Goal: Task Accomplishment & Management: Manage account settings

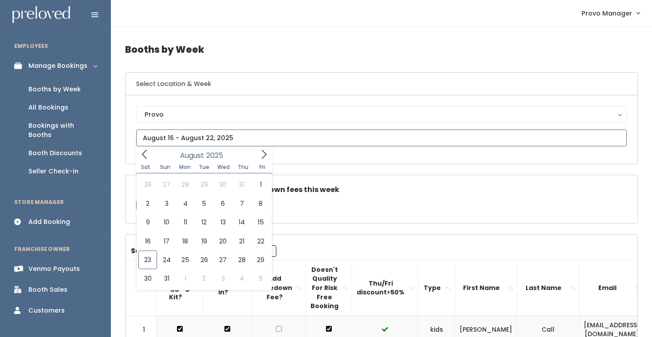
click at [184, 135] on input "text" at bounding box center [381, 137] width 490 height 17
click at [264, 155] on icon at bounding box center [264, 154] width 10 height 10
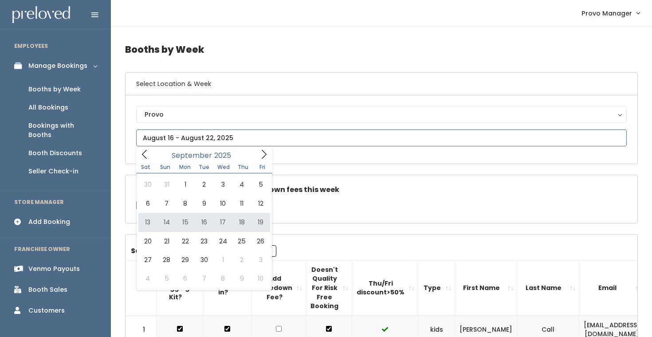
type input "[DATE] to [DATE]"
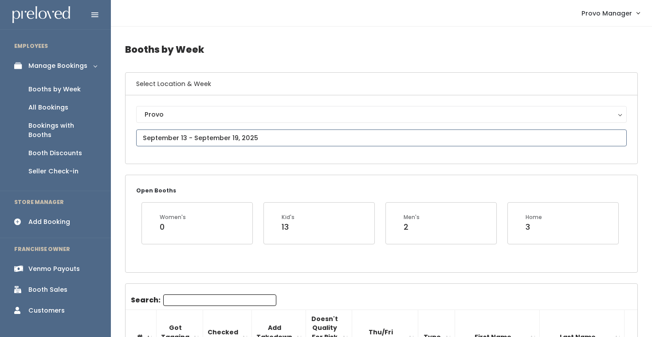
click at [192, 133] on input "text" at bounding box center [381, 137] width 490 height 17
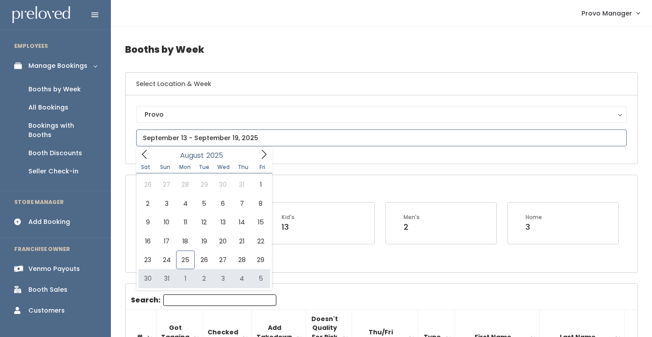
type input "August 30 to September 5"
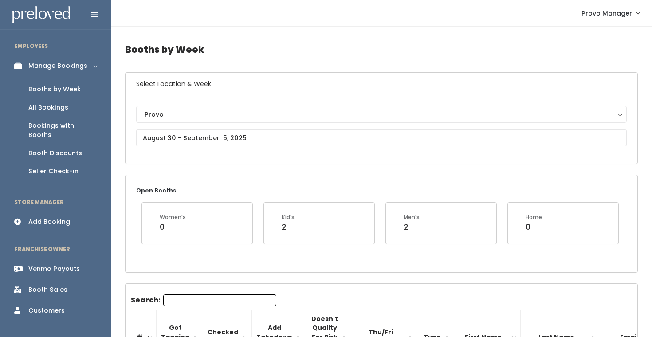
click at [179, 298] on input "Search:" at bounding box center [219, 300] width 113 height 12
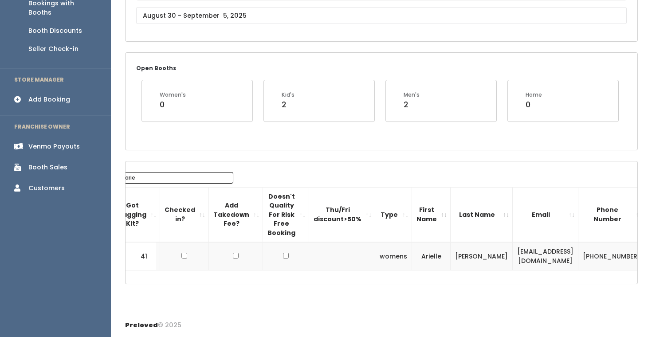
scroll to position [0, 53]
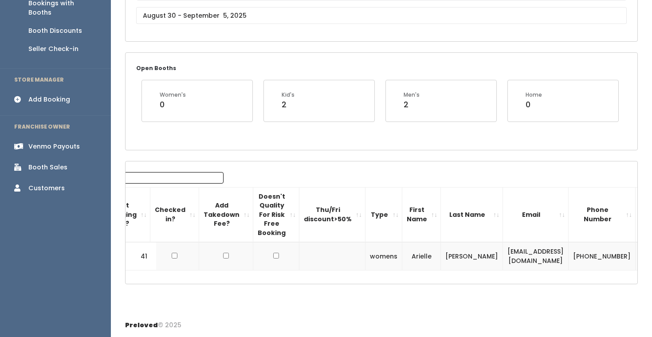
type input "arie"
drag, startPoint x: 563, startPoint y: 258, endPoint x: 469, endPoint y: 258, distance: 94.4
click at [503, 257] on td "[EMAIL_ADDRESS][DOMAIN_NAME]" at bounding box center [536, 256] width 66 height 28
copy td "[EMAIL_ADDRESS][DOMAIN_NAME]"
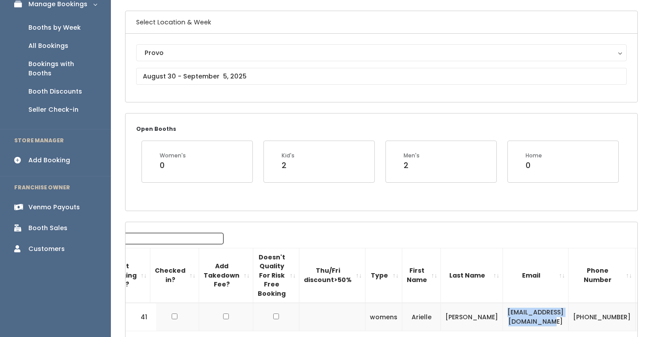
scroll to position [60, 0]
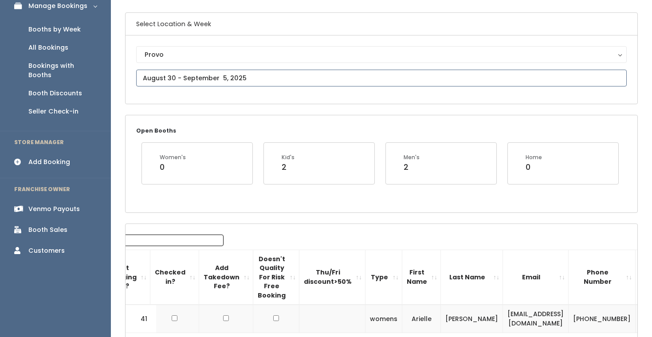
click at [210, 75] on input "text" at bounding box center [381, 78] width 490 height 17
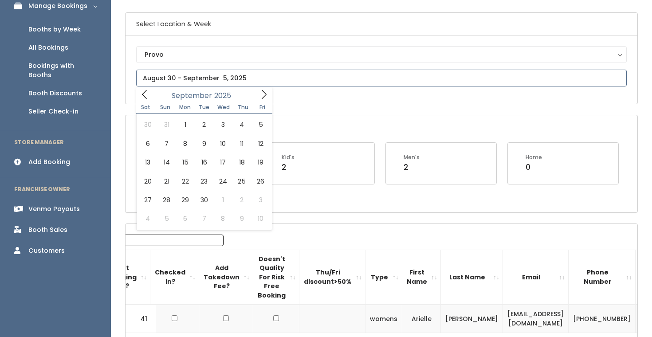
click at [257, 94] on span at bounding box center [263, 94] width 17 height 14
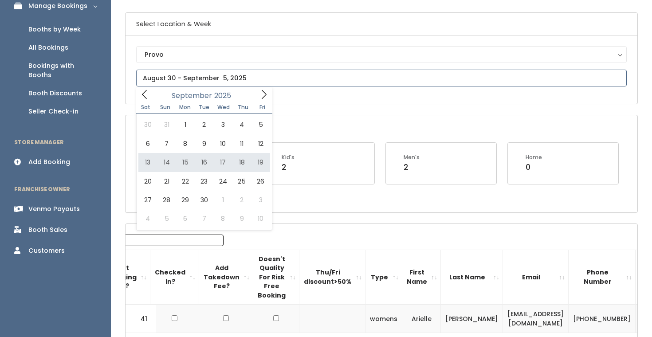
type input "September 13 to September 19"
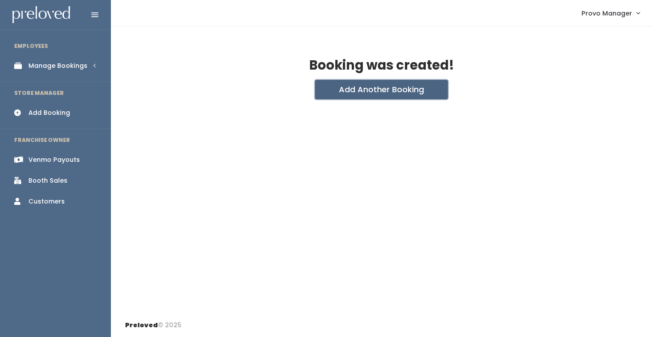
click at [316, 84] on button "Add Another Booking" at bounding box center [381, 90] width 133 height 20
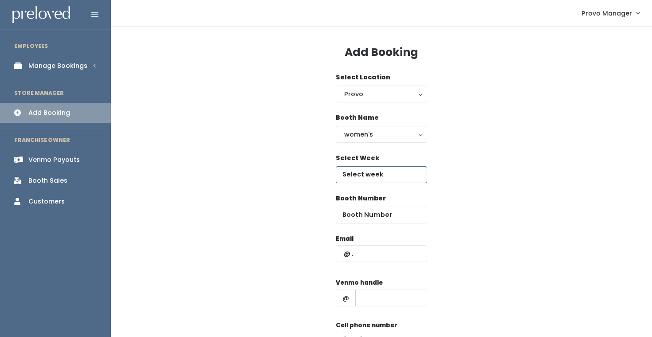
click at [364, 168] on input "text" at bounding box center [381, 174] width 91 height 17
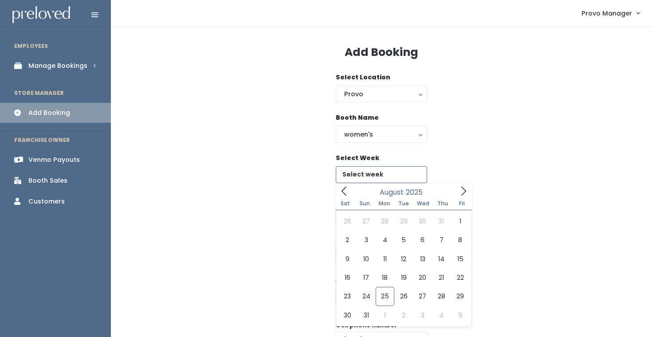
click at [461, 191] on icon at bounding box center [463, 191] width 10 height 10
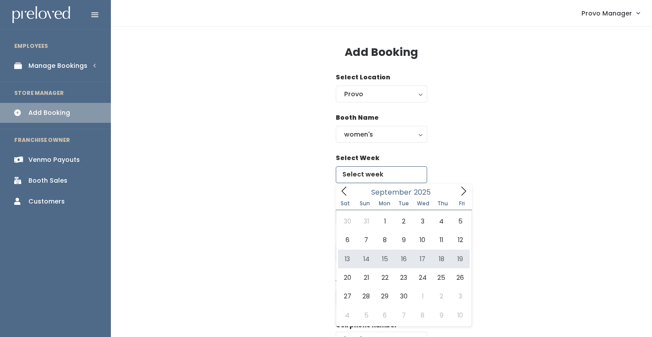
type input "September 13 to September 19"
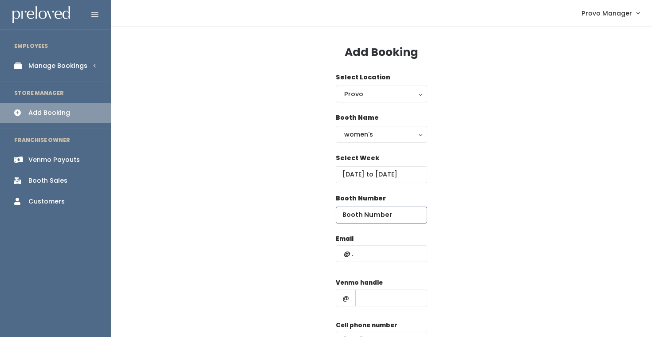
click at [375, 217] on input "number" at bounding box center [381, 215] width 91 height 17
click at [354, 245] on div "Email" at bounding box center [381, 252] width 91 height 37
click at [363, 252] on input "text" at bounding box center [381, 253] width 91 height 17
paste input "ariellethedancer@gmail.com"
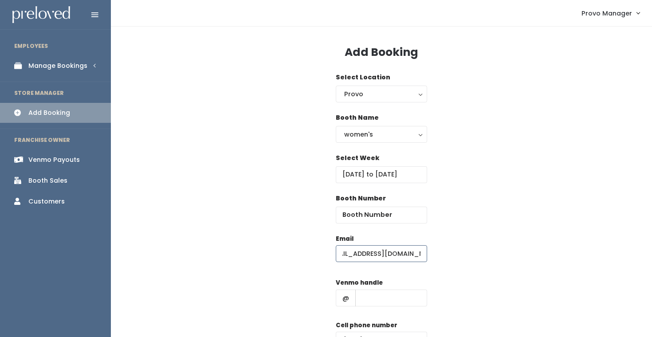
type input "ariellethedancer@gmail.com"
click at [363, 209] on input "number" at bounding box center [381, 215] width 91 height 17
click at [363, 296] on input "text" at bounding box center [391, 297] width 72 height 17
type input "d"
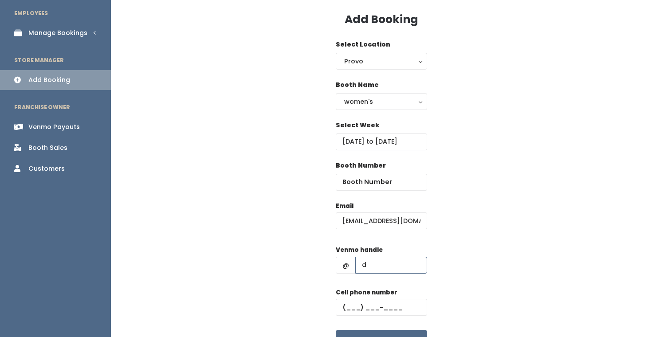
scroll to position [36, 0]
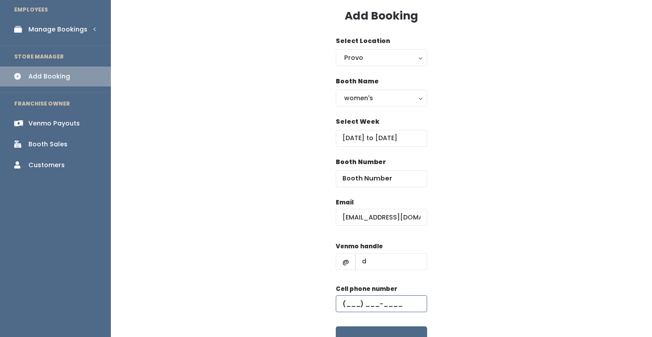
click at [387, 302] on input "text" at bounding box center [381, 303] width 91 height 17
type input "(555) 555-5555"
click at [363, 179] on input "number" at bounding box center [381, 178] width 91 height 17
type input "18"
click at [458, 191] on div "Booth Number 18" at bounding box center [381, 177] width 512 height 40
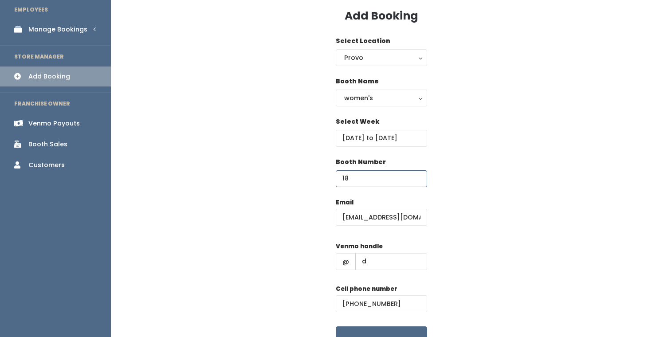
scroll to position [87, 0]
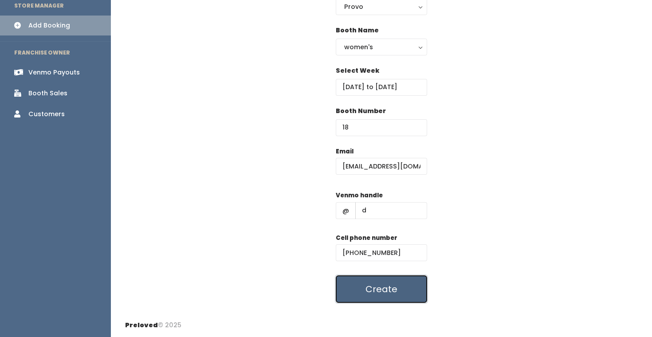
click at [386, 296] on button "Create" at bounding box center [381, 288] width 91 height 27
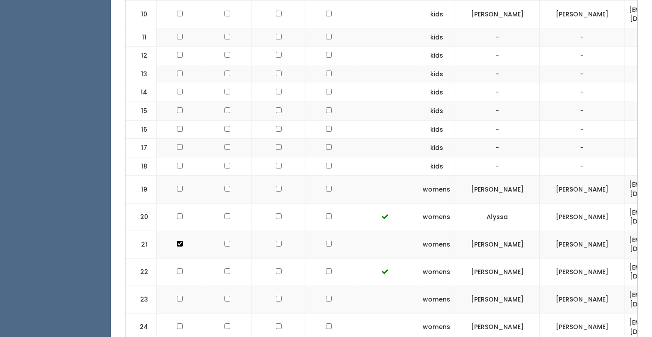
scroll to position [579, 0]
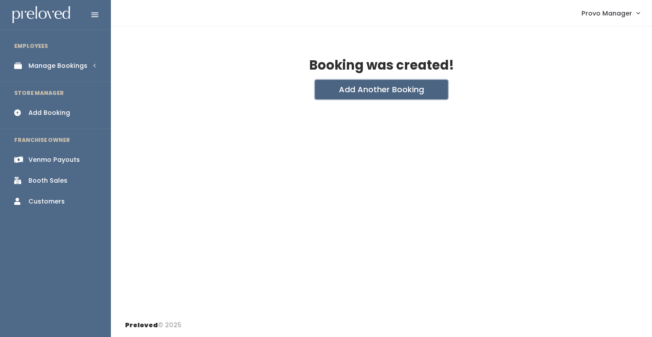
click at [392, 92] on button "Add Another Booking" at bounding box center [381, 90] width 133 height 20
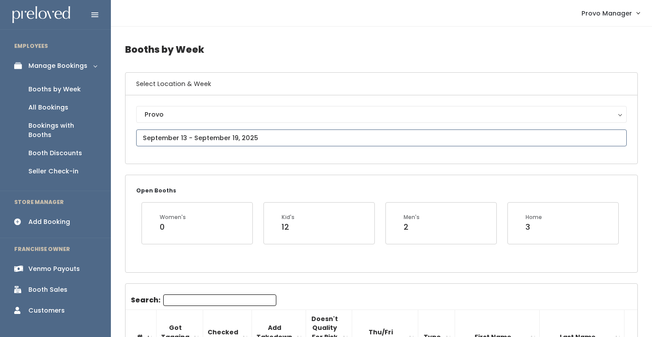
click at [174, 137] on input "text" at bounding box center [381, 137] width 490 height 17
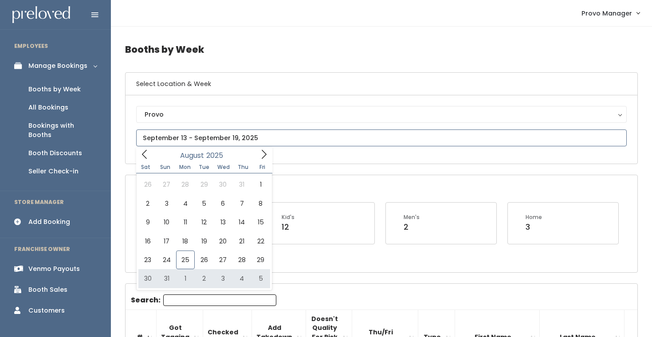
type input "August 30 to September 5"
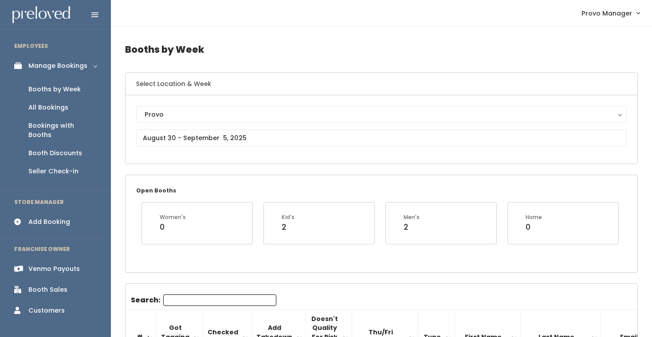
click at [199, 298] on input "Search:" at bounding box center [219, 300] width 113 height 12
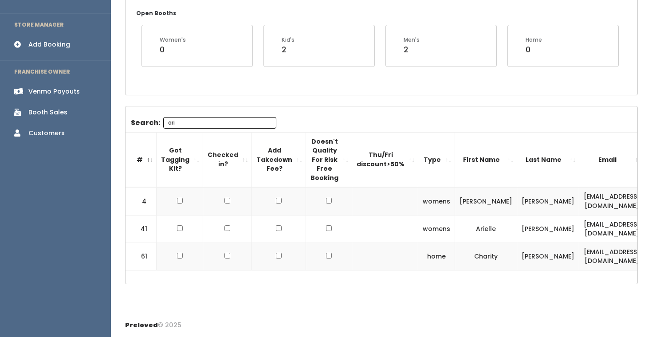
scroll to position [0, 132]
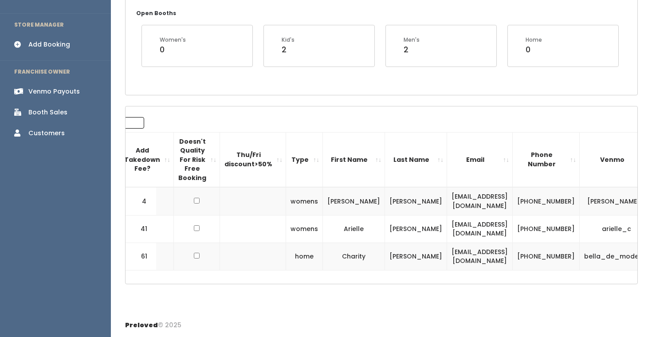
type input "ari"
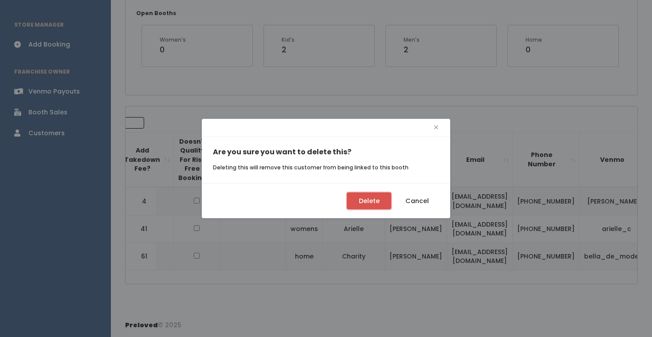
click at [379, 199] on button "Delete" at bounding box center [369, 200] width 44 height 17
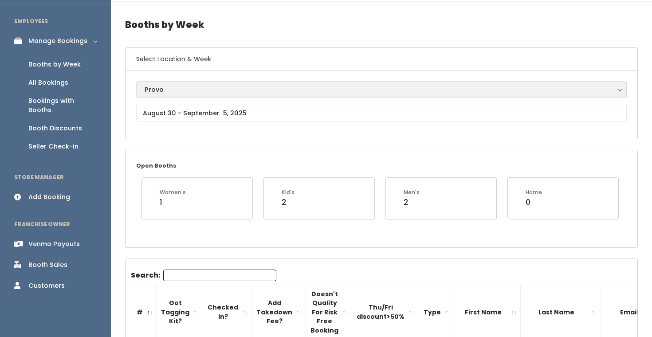
scroll to position [16, 0]
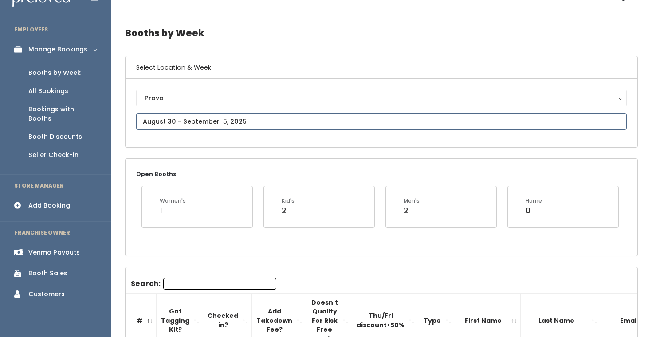
click at [203, 122] on input "text" at bounding box center [381, 121] width 490 height 17
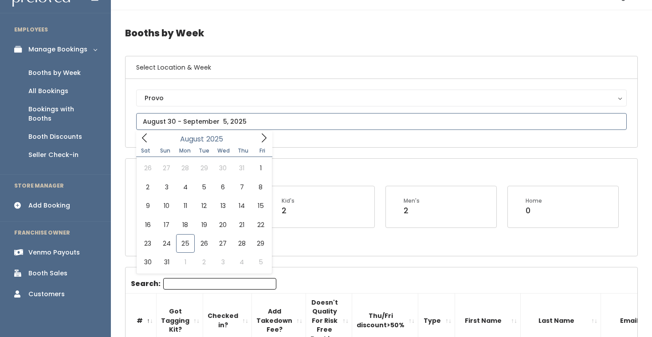
click at [257, 140] on span at bounding box center [263, 138] width 17 height 14
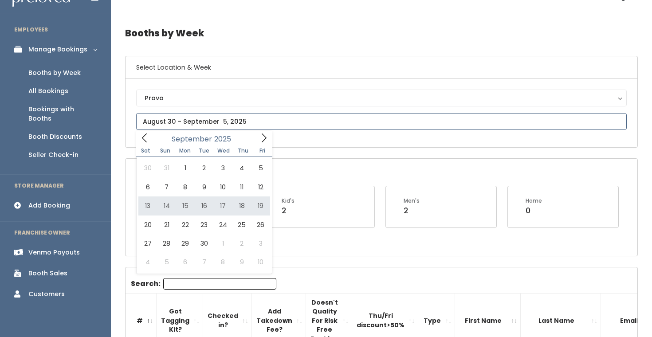
type input "September 13 to September 19"
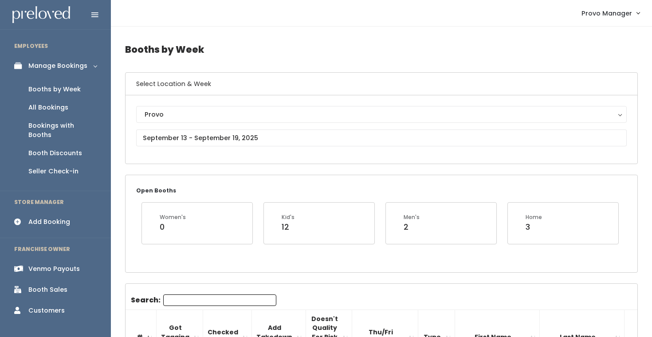
click at [194, 300] on input "Search:" at bounding box center [219, 300] width 113 height 12
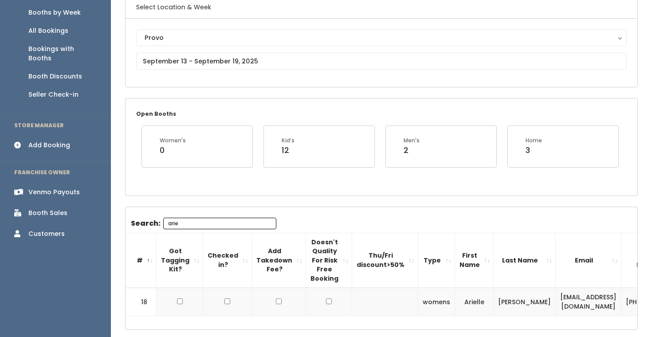
scroll to position [122, 0]
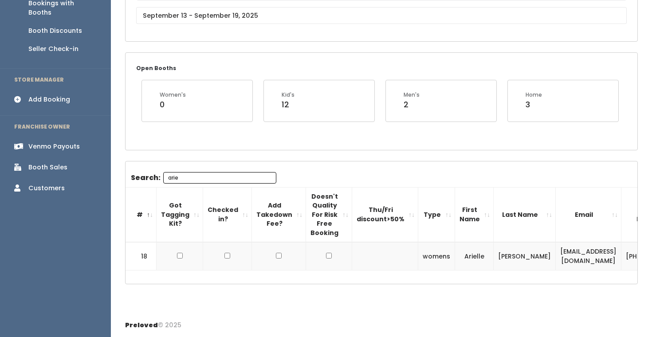
type input "arie"
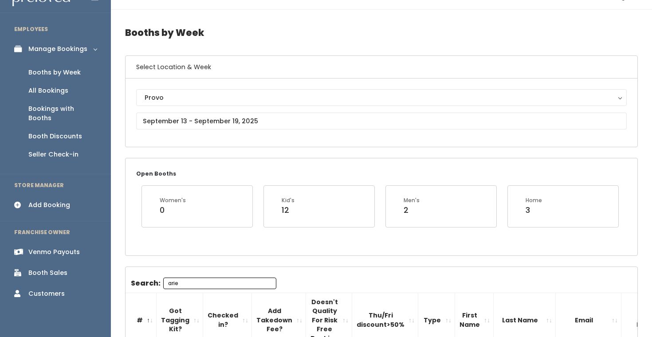
scroll to position [0, 0]
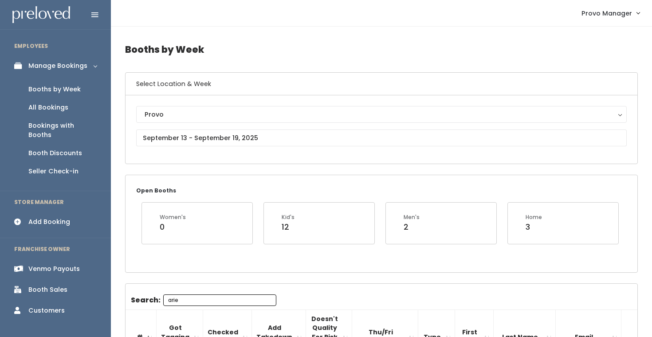
click at [67, 87] on div "Booths by Week" at bounding box center [54, 89] width 52 height 9
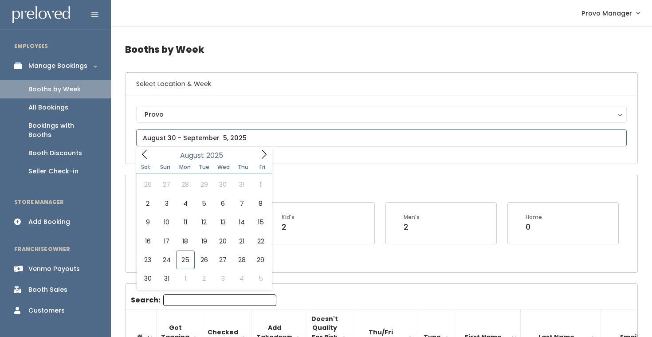
click at [177, 137] on input "text" at bounding box center [381, 137] width 490 height 17
type input "August 16 to August 22"
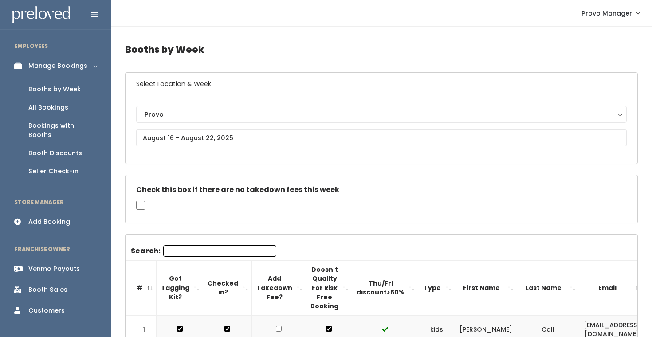
click at [187, 253] on input "Search:" at bounding box center [219, 251] width 113 height 12
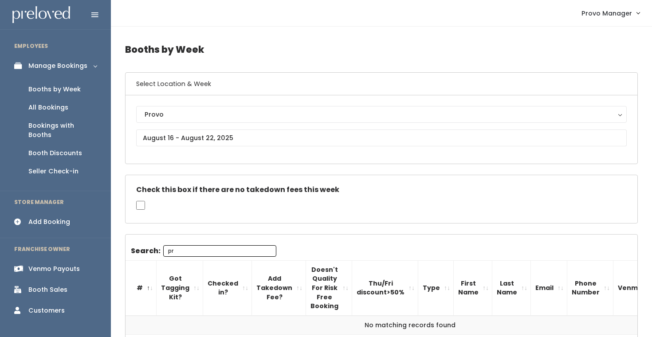
type input "p"
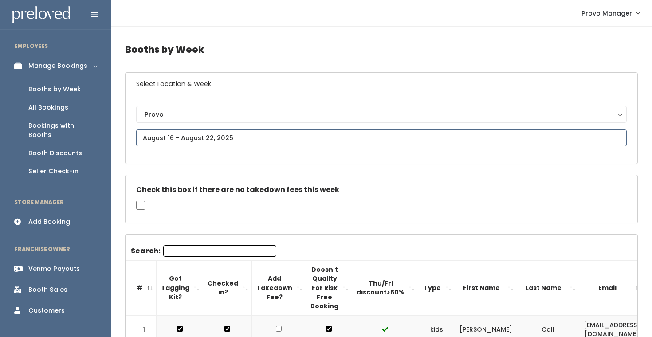
click at [211, 138] on input "text" at bounding box center [381, 137] width 490 height 17
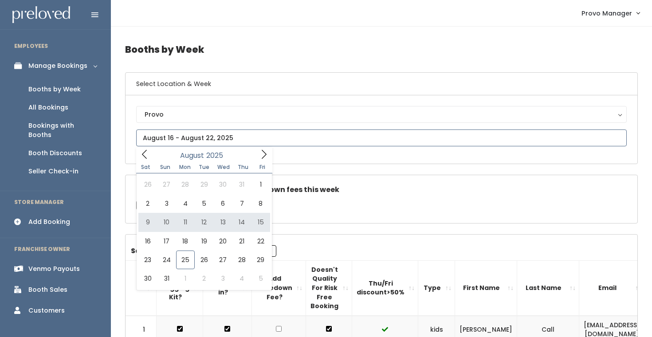
type input "August 9 to August 15"
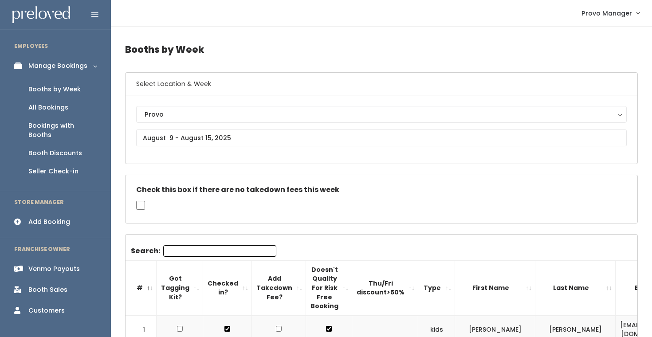
click at [182, 251] on input "Search:" at bounding box center [219, 251] width 113 height 12
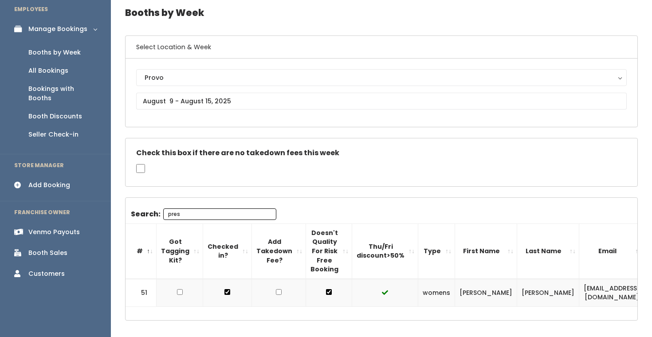
scroll to position [82, 0]
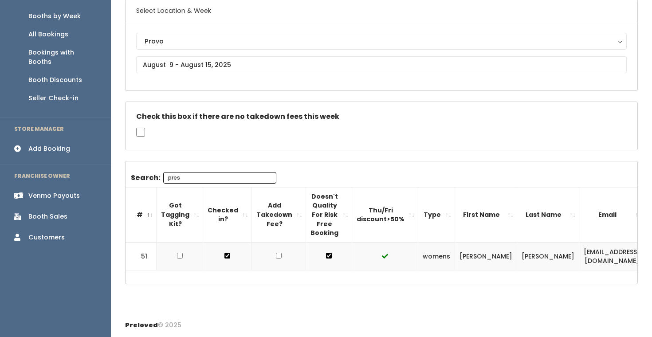
type input "pres"
click at [38, 191] on div "Venmo Payouts" at bounding box center [53, 195] width 51 height 9
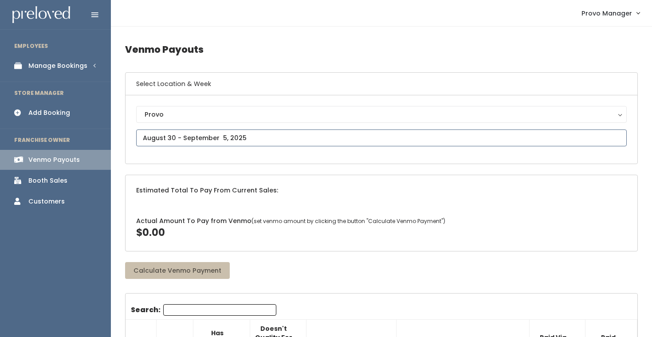
click at [181, 138] on input "text" at bounding box center [381, 137] width 490 height 17
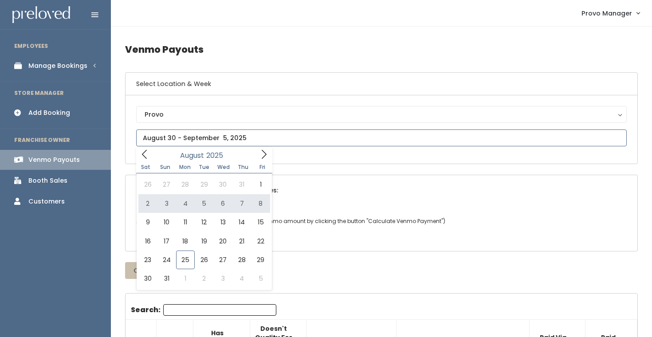
type input "[DATE] to [DATE]"
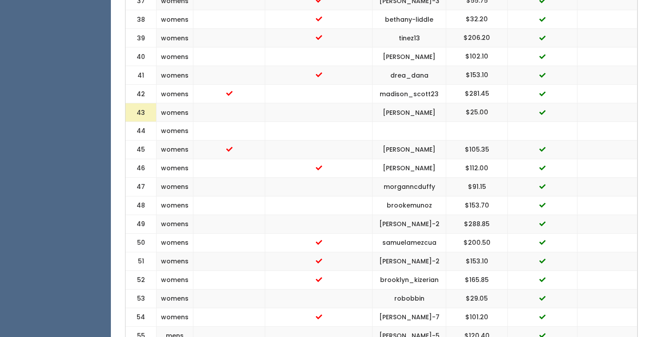
scroll to position [1124, 0]
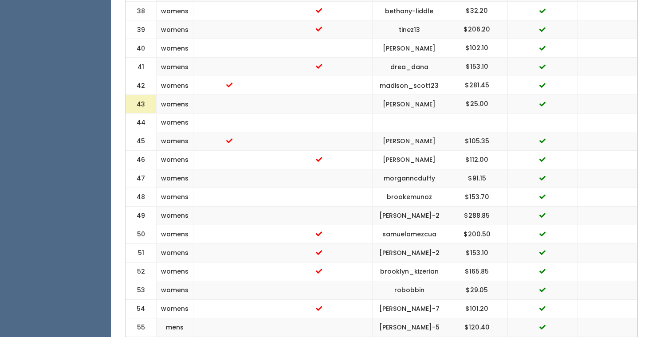
drag, startPoint x: 422, startPoint y: 238, endPoint x: 375, endPoint y: 224, distance: 48.7
click at [377, 244] on td "presley-schroeder-2" at bounding box center [409, 253] width 74 height 19
copy td "presley-schroeder-2"
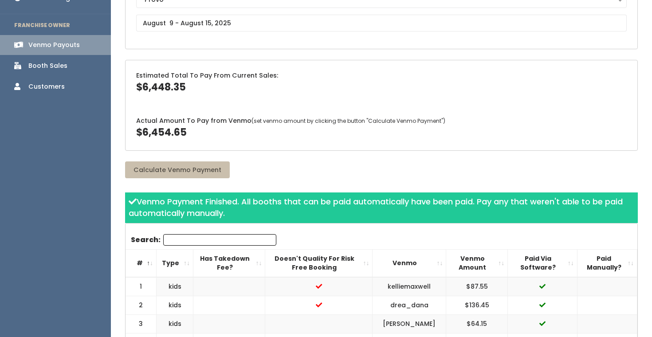
scroll to position [0, 0]
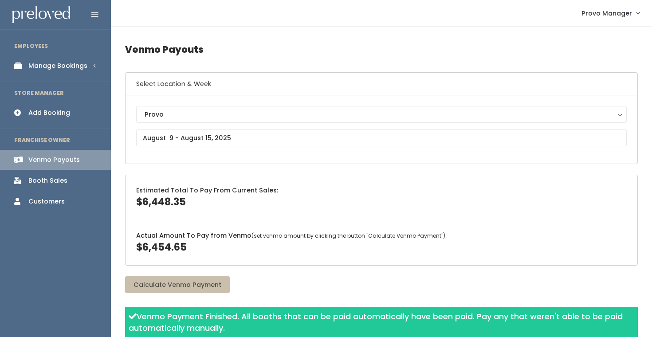
click at [70, 65] on div "Manage Bookings" at bounding box center [57, 65] width 59 height 9
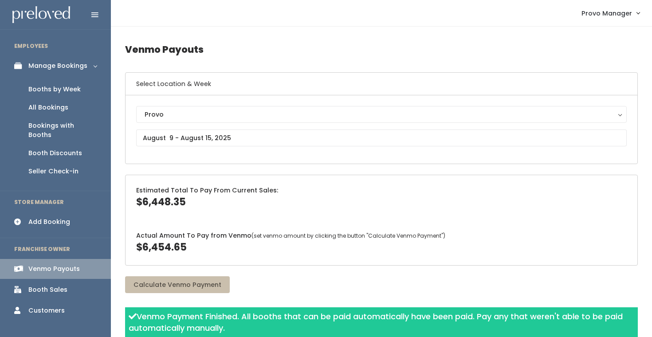
click at [68, 87] on div "Booths by Week" at bounding box center [54, 89] width 52 height 9
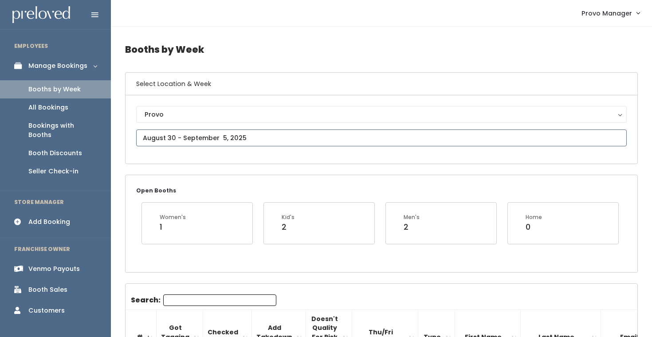
click at [208, 142] on input "text" at bounding box center [381, 137] width 490 height 17
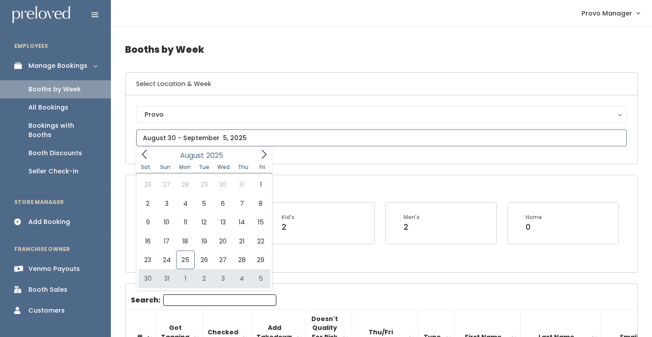
type input "[DATE] to [DATE]"
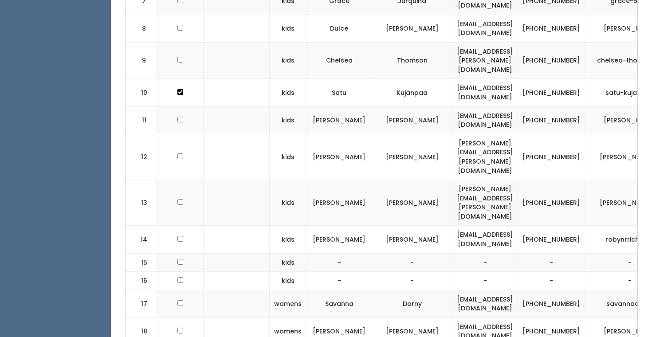
scroll to position [0, 150]
drag, startPoint x: 533, startPoint y: 111, endPoint x: 443, endPoint y: 111, distance: 90.4
click at [451, 111] on td "isawendyc@hotmail.com" at bounding box center [484, 119] width 66 height 27
copy td "[EMAIL_ADDRESS][DOMAIN_NAME]"
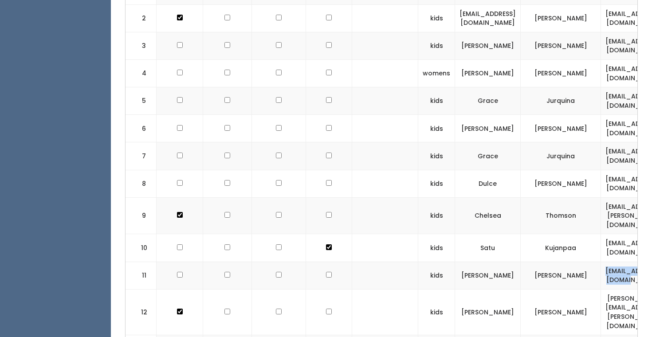
scroll to position [403, 0]
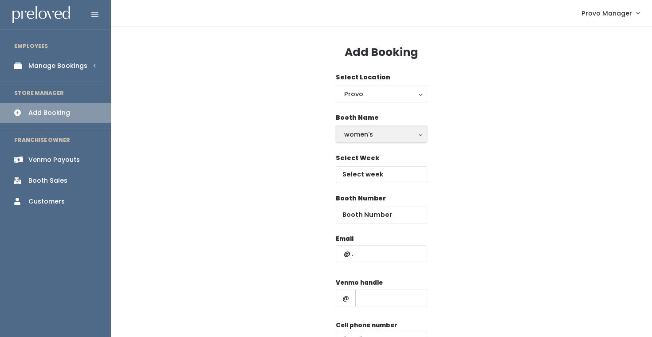
click at [376, 133] on div "women's" at bounding box center [381, 134] width 74 height 10
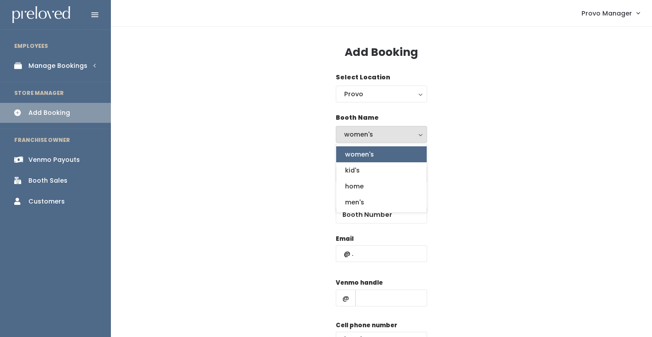
click at [478, 129] on div "Booth Name women's kid's home men's women's women's kid's home men's" at bounding box center [381, 133] width 512 height 40
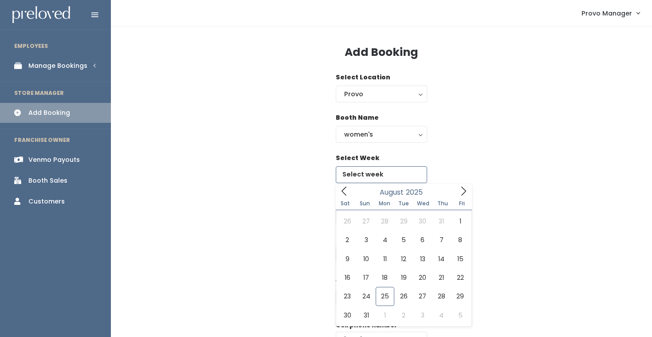
click at [367, 174] on input "text" at bounding box center [381, 174] width 91 height 17
type input "August 30 to September 5"
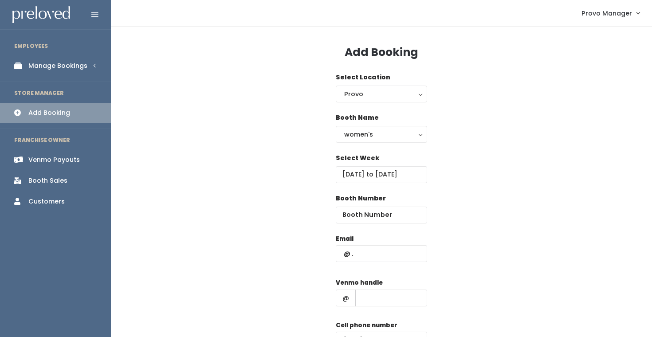
click at [367, 224] on div "Booth Number" at bounding box center [381, 214] width 91 height 40
click at [368, 212] on input "number" at bounding box center [381, 215] width 91 height 17
type input "11"
click at [368, 257] on input "text" at bounding box center [381, 253] width 91 height 17
paste input "isawendyc@hotmail.com"
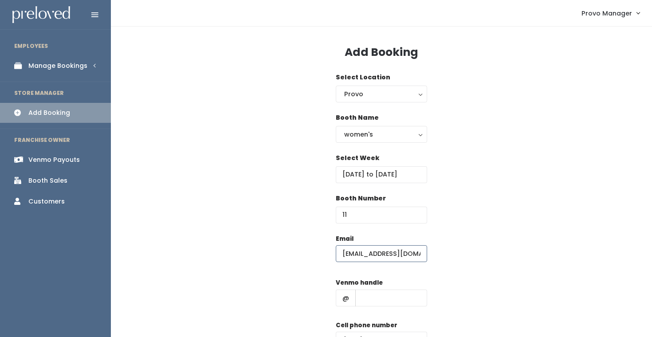
scroll to position [0, 4]
type input "isawendyc@hotmail.com"
click at [383, 297] on input "text" at bounding box center [391, 297] width 72 height 17
type input "d"
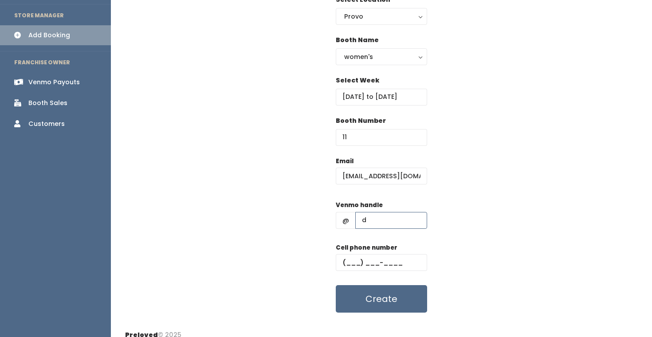
scroll to position [78, 0]
click at [386, 259] on input "text" at bounding box center [381, 262] width 91 height 17
type input "(555) 555-5555"
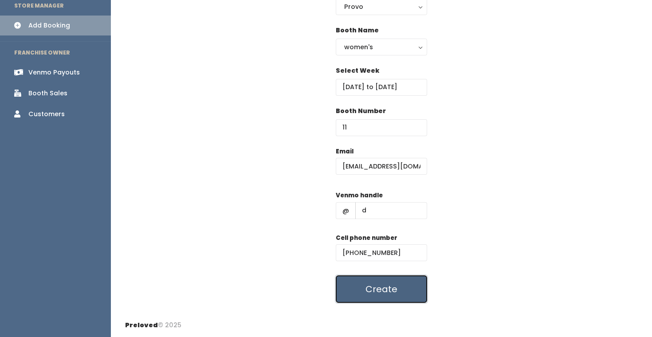
click at [396, 285] on button "Create" at bounding box center [381, 288] width 91 height 27
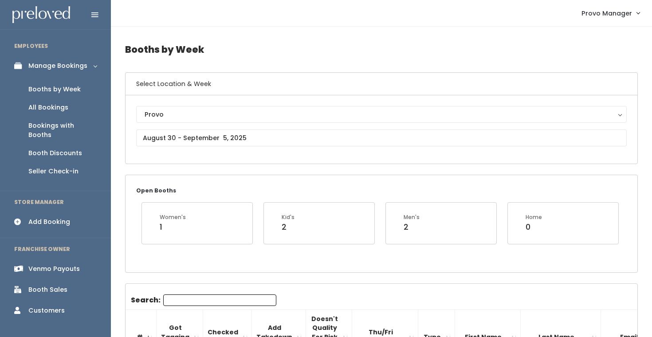
click at [47, 264] on div "Venmo Payouts" at bounding box center [53, 268] width 51 height 9
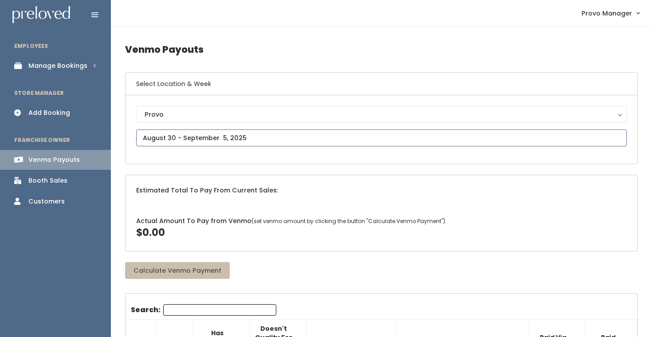
click at [192, 138] on input "text" at bounding box center [381, 137] width 490 height 17
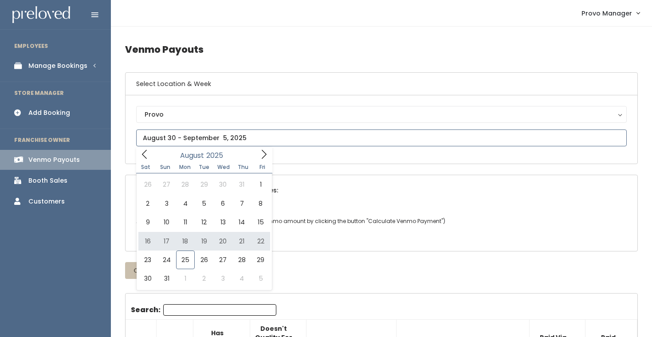
type input "August 16 to August 22"
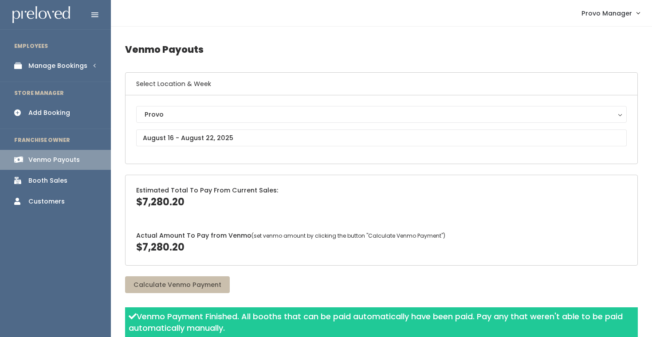
click at [70, 66] on div "Manage Bookings" at bounding box center [57, 65] width 59 height 9
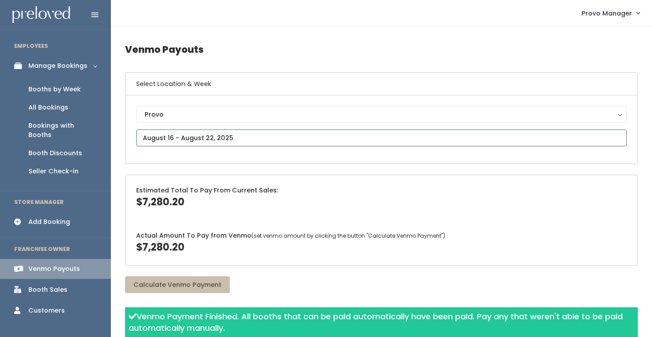
click at [201, 138] on input "text" at bounding box center [381, 137] width 490 height 17
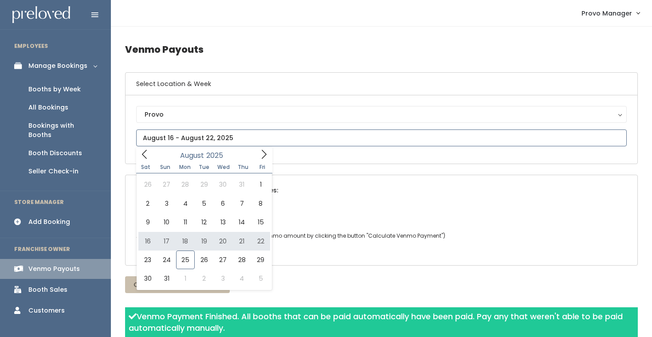
type input "August 16 to August 22"
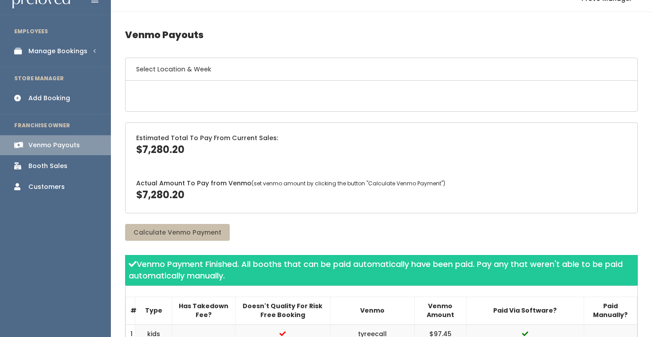
scroll to position [23, 0]
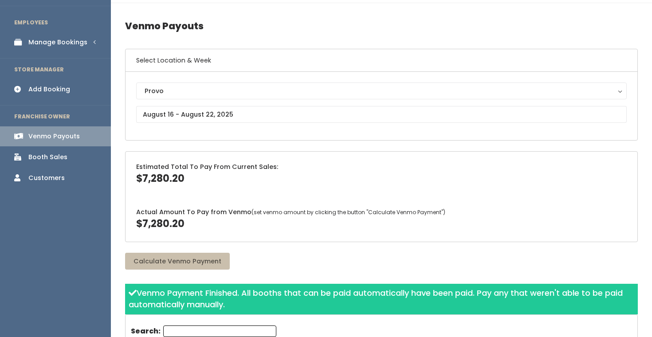
click at [201, 329] on input "Search:" at bounding box center [219, 331] width 113 height 12
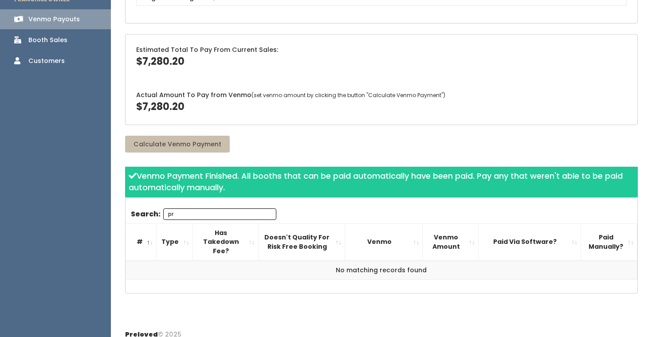
type input "p"
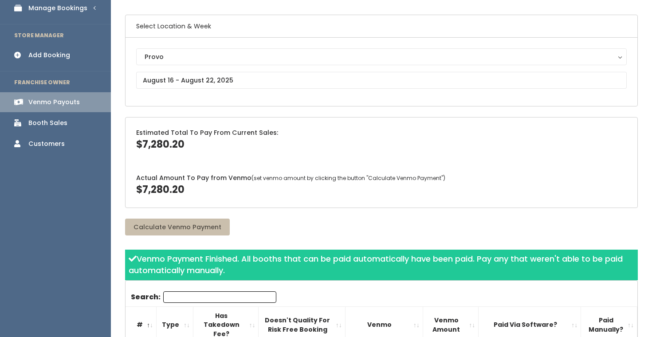
scroll to position [36, 0]
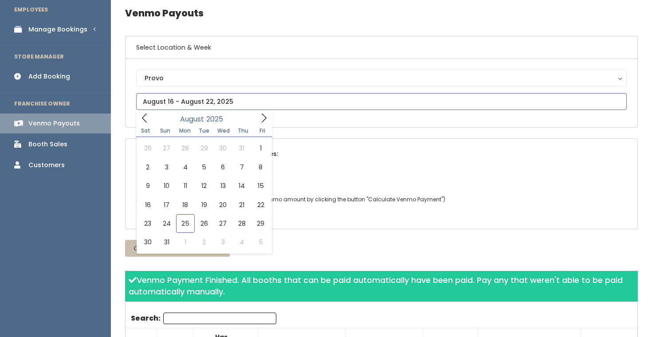
click at [196, 99] on input "text" at bounding box center [381, 101] width 490 height 17
type input "August 9 to August 15"
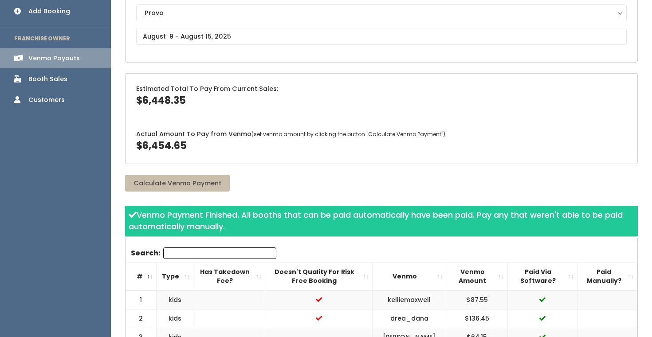
scroll to position [102, 0]
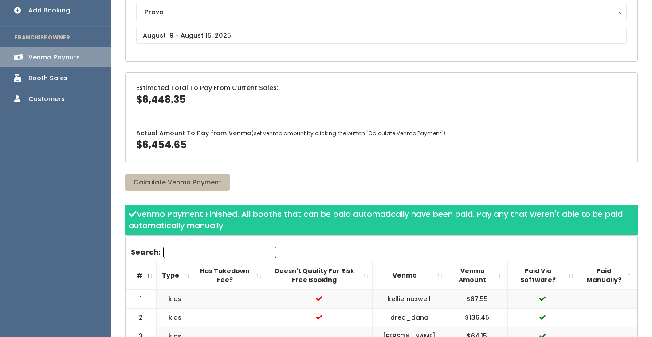
click at [179, 252] on input "Search:" at bounding box center [219, 252] width 113 height 12
type input "pres"
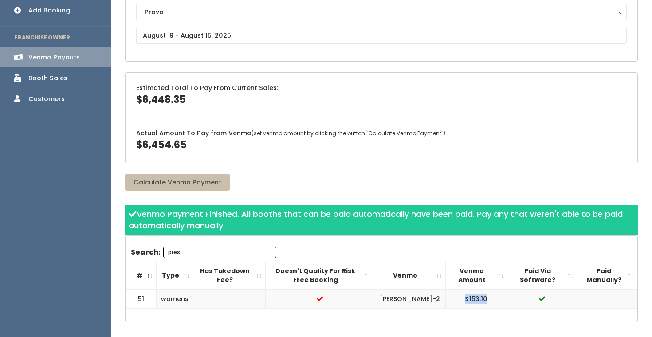
drag, startPoint x: 497, startPoint y: 304, endPoint x: 463, endPoint y: 304, distance: 34.1
click at [463, 304] on td "$153.10" at bounding box center [476, 298] width 62 height 19
copy td "$153.10"
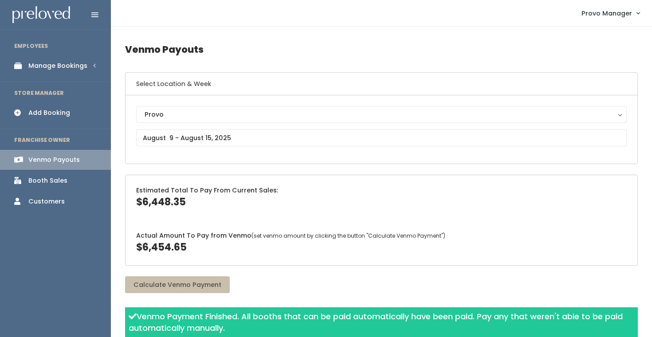
click at [68, 64] on div "Manage Bookings" at bounding box center [57, 65] width 59 height 9
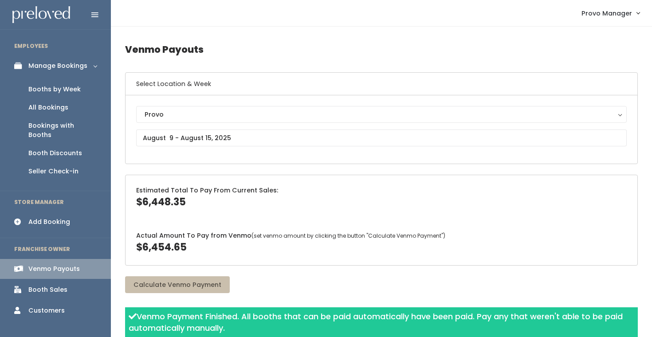
click at [67, 87] on div "Booths by Week" at bounding box center [54, 89] width 52 height 9
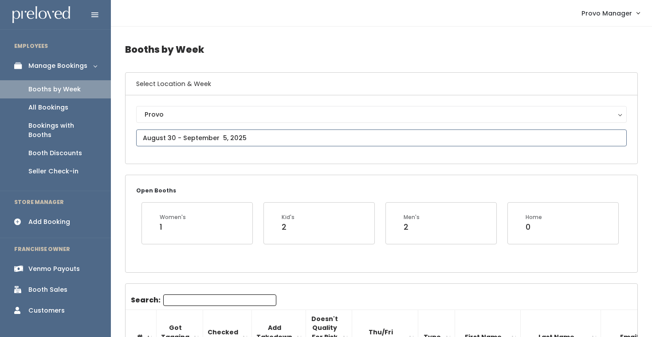
click at [191, 141] on input "text" at bounding box center [381, 137] width 490 height 17
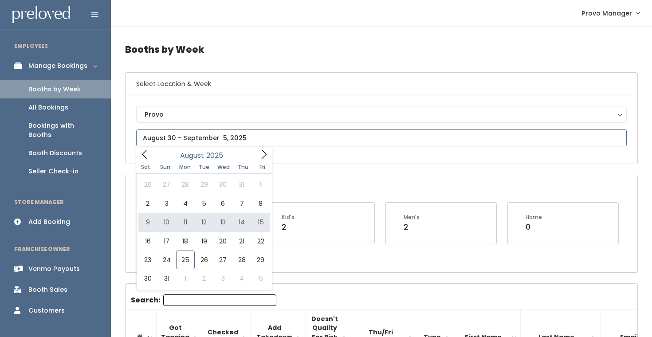
click at [259, 158] on icon at bounding box center [264, 154] width 10 height 10
type input "September 13 to September 19"
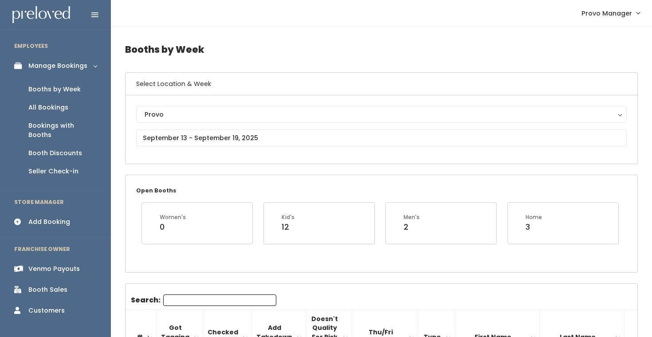
click at [172, 296] on input "Search:" at bounding box center [219, 300] width 113 height 12
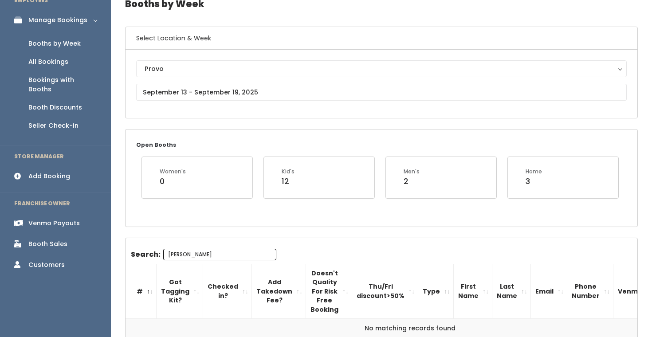
scroll to position [113, 0]
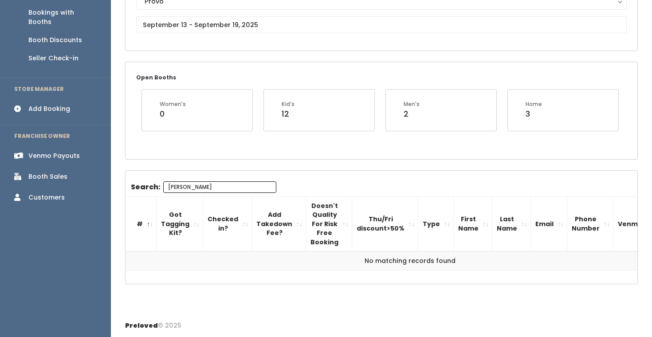
click at [266, 149] on div "Open Booths Women's 0 Kid's 12 Men's 2 Home 3" at bounding box center [381, 110] width 512 height 97
click at [212, 186] on input "elenor" at bounding box center [219, 187] width 113 height 12
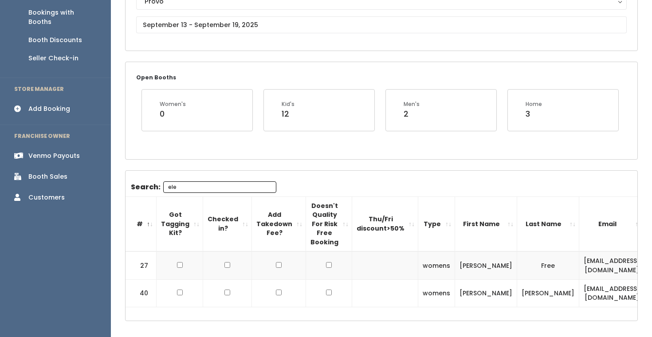
type input "ele"
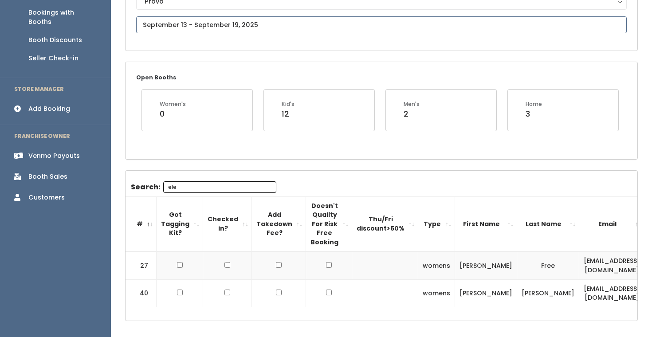
click at [187, 20] on input "text" at bounding box center [381, 24] width 490 height 17
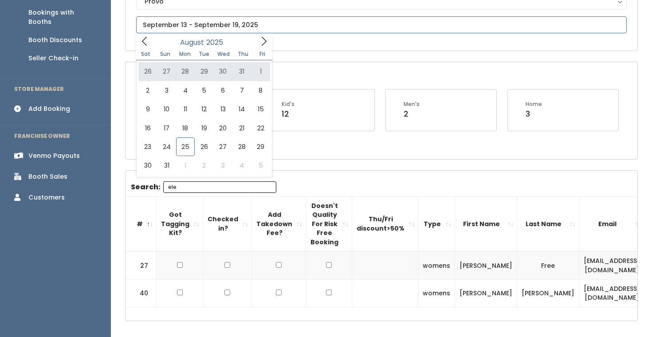
click at [261, 39] on icon at bounding box center [264, 41] width 10 height 10
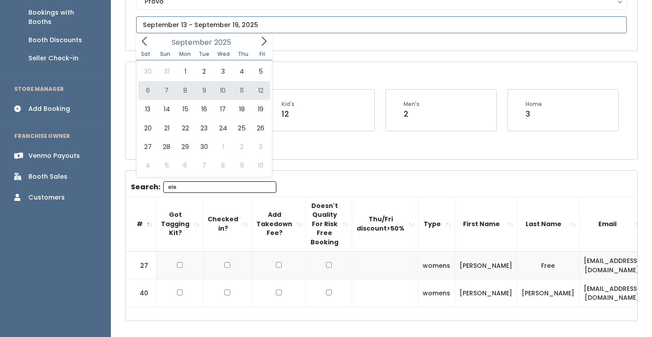
type input "September 6 to September 12"
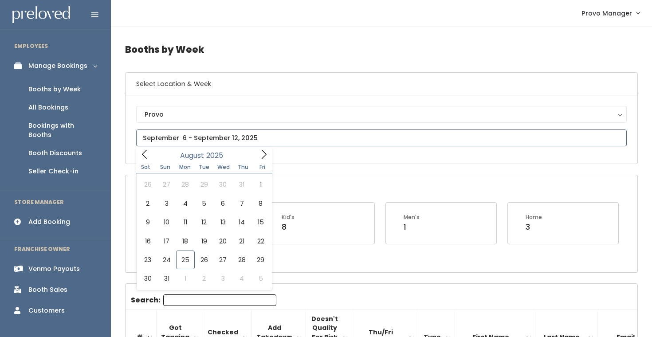
click at [210, 140] on input "text" at bounding box center [381, 137] width 490 height 17
click at [258, 150] on span at bounding box center [263, 154] width 17 height 14
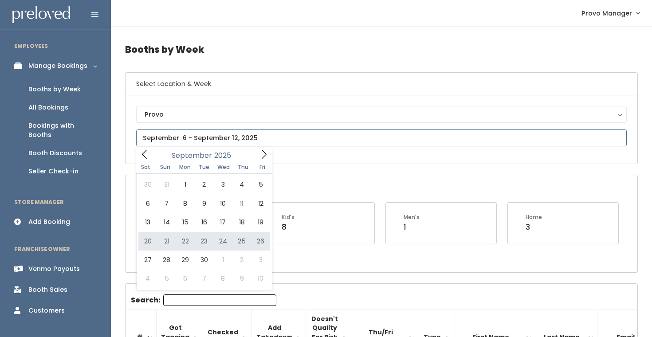
type input "September 20 to September 26"
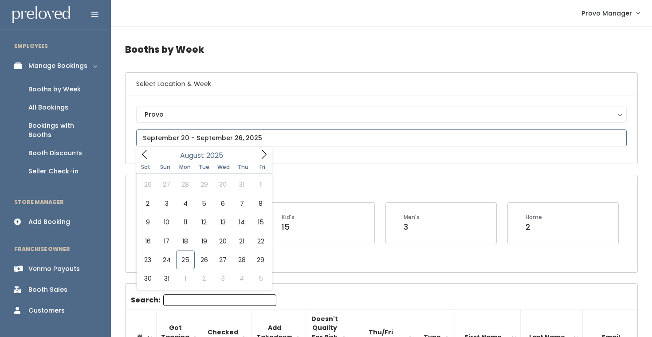
click at [185, 138] on input "text" at bounding box center [381, 137] width 490 height 17
type input "[DATE] to [DATE]"
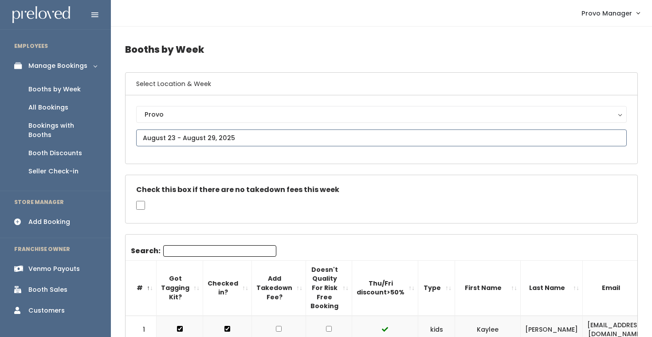
click at [207, 140] on input "text" at bounding box center [381, 137] width 490 height 17
click at [300, 42] on h4 "Booths by Week" at bounding box center [381, 49] width 512 height 24
